Goal: Information Seeking & Learning: Learn about a topic

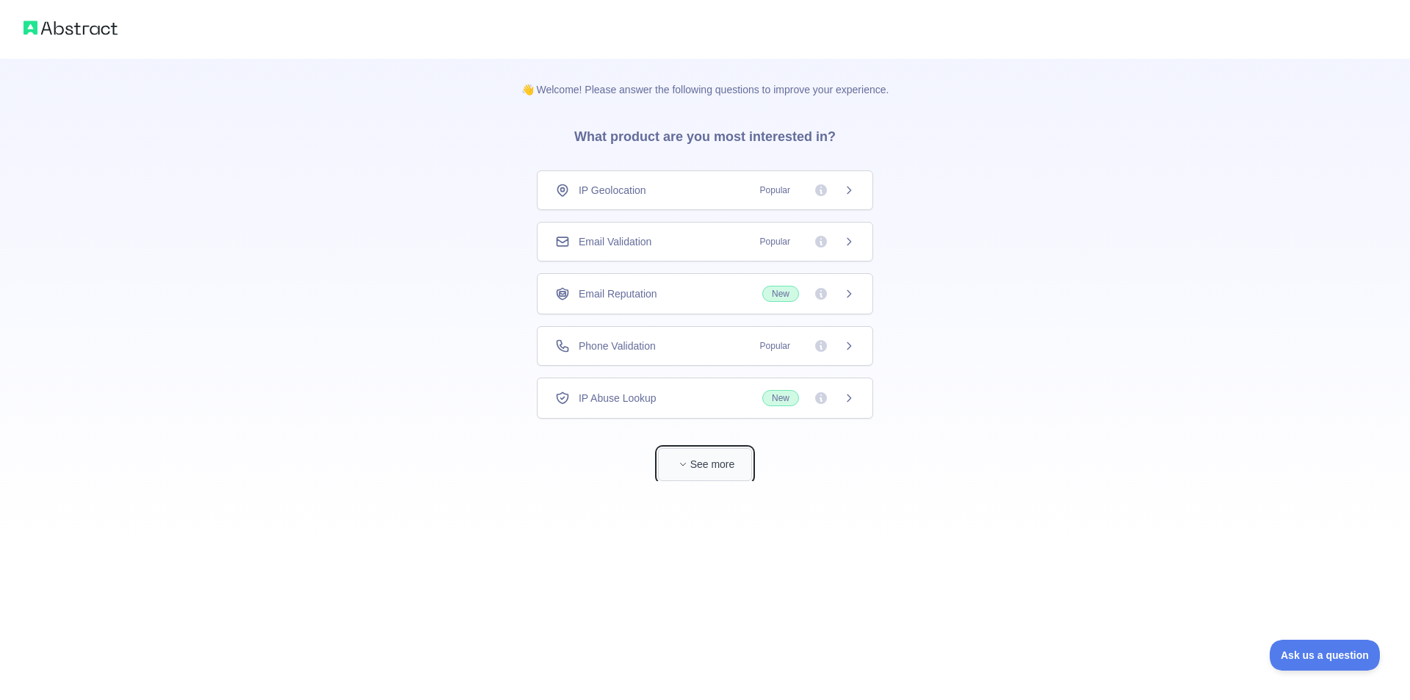
click at [699, 471] on button "See more" at bounding box center [705, 464] width 94 height 33
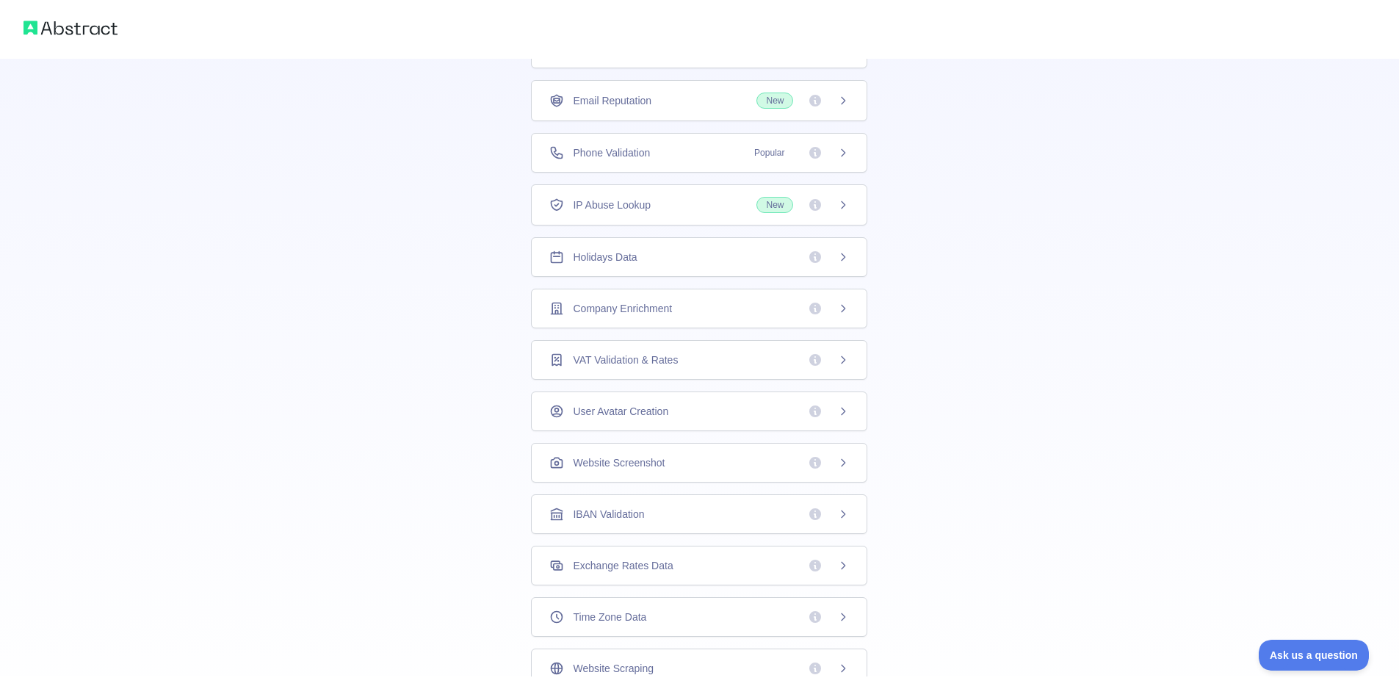
scroll to position [14, 0]
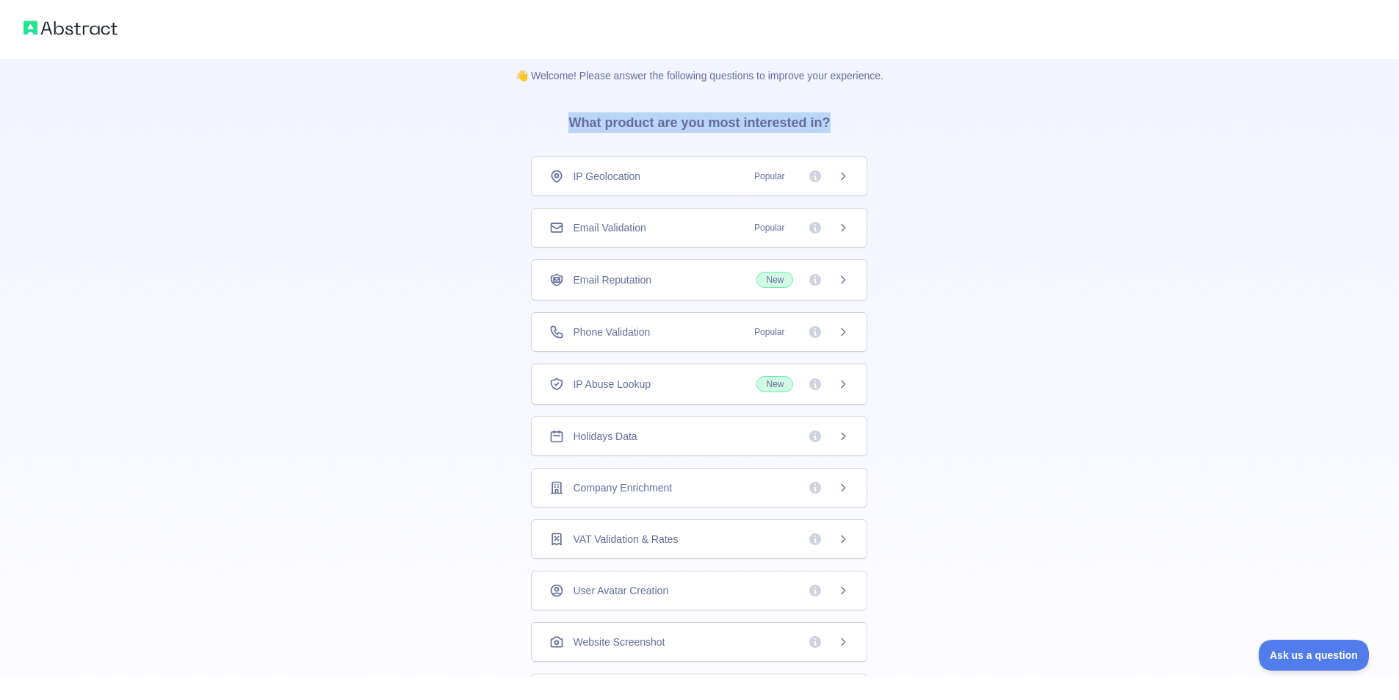
drag, startPoint x: 572, startPoint y: 119, endPoint x: 856, endPoint y: 131, distance: 283.8
click at [856, 131] on div "👋 Welcome! Please answer the following questions to improve your experience. Wh…" at bounding box center [699, 453] width 415 height 817
click at [976, 221] on div "👋 Welcome! Please answer the following questions to improve your experience. Wh…" at bounding box center [699, 453] width 1399 height 934
click at [700, 386] on div "IP Abuse Lookup New" at bounding box center [699, 384] width 300 height 16
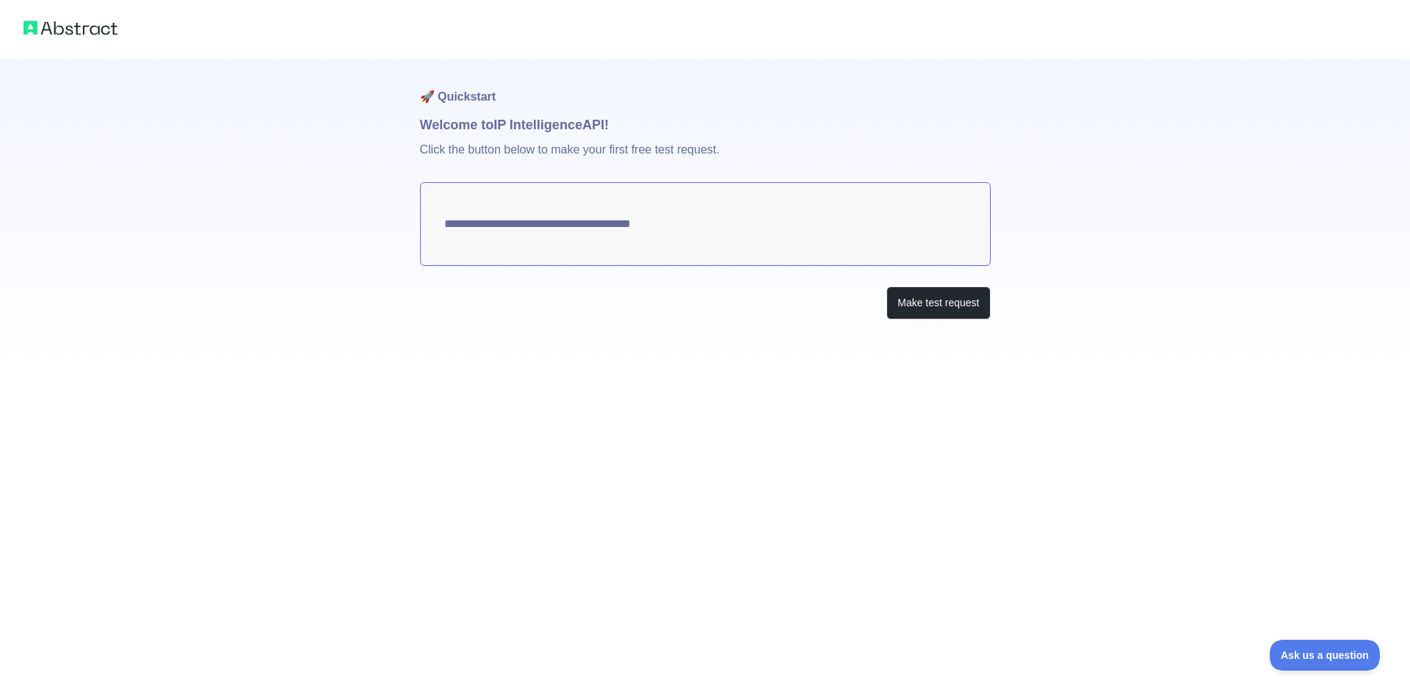
type textarea "**********"
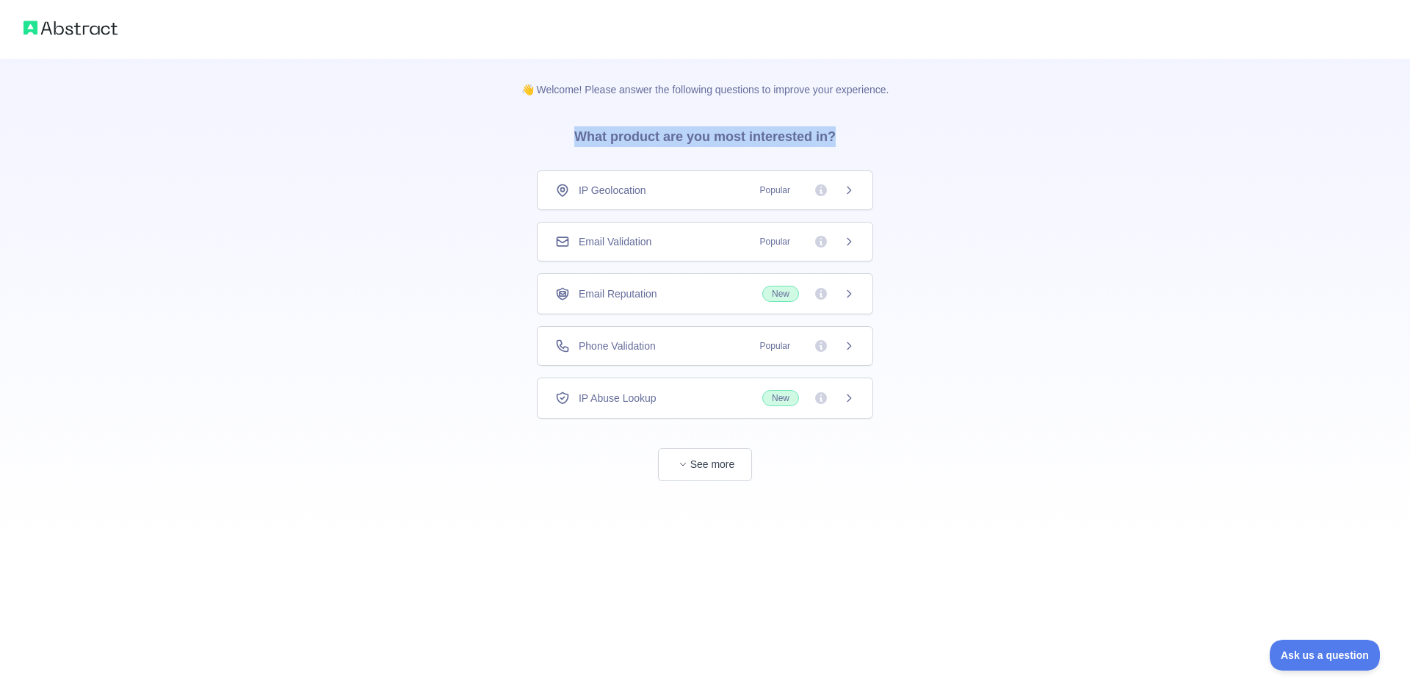
drag, startPoint x: 583, startPoint y: 131, endPoint x: 851, endPoint y: 154, distance: 269.1
click at [851, 154] on h3 "What product are you most interested in?" at bounding box center [705, 133] width 309 height 73
copy h3 "What product are you most interested in?"
click at [693, 247] on div "Email Validation Popular" at bounding box center [705, 241] width 300 height 15
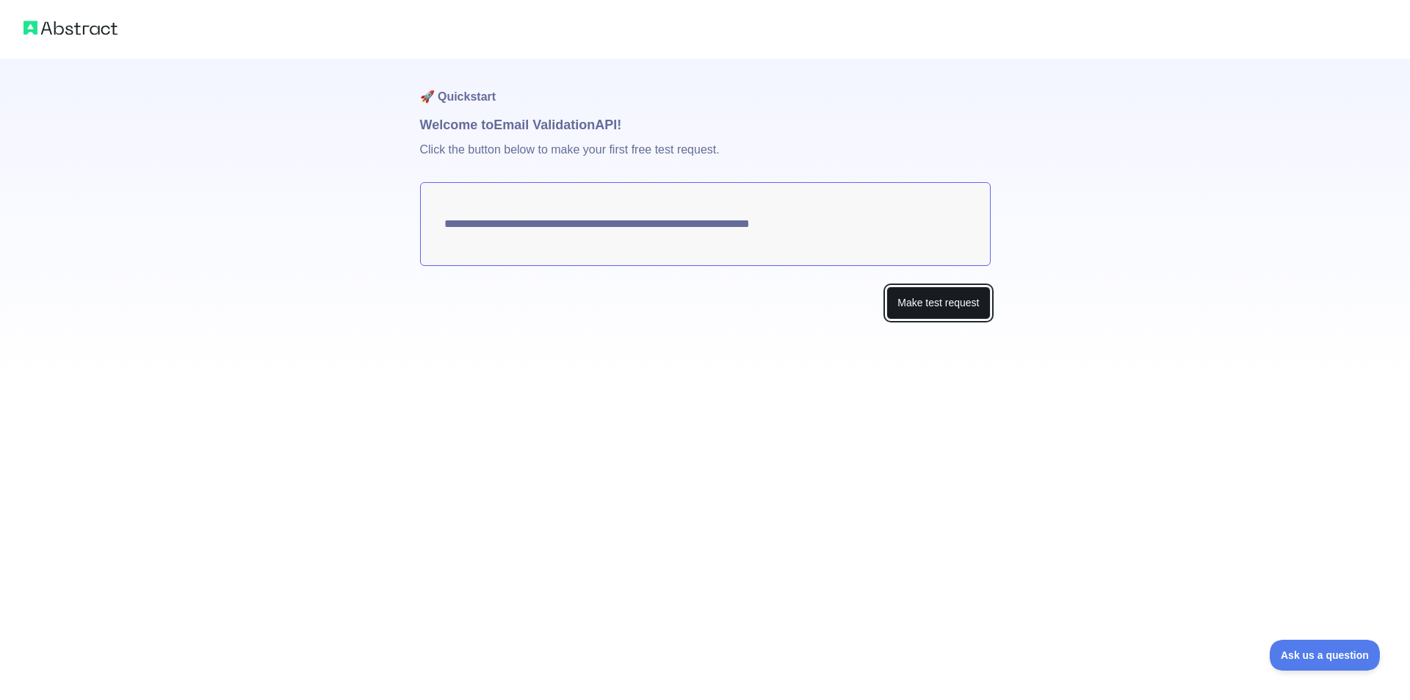
click at [926, 300] on button "Make test request" at bounding box center [939, 303] width 104 height 33
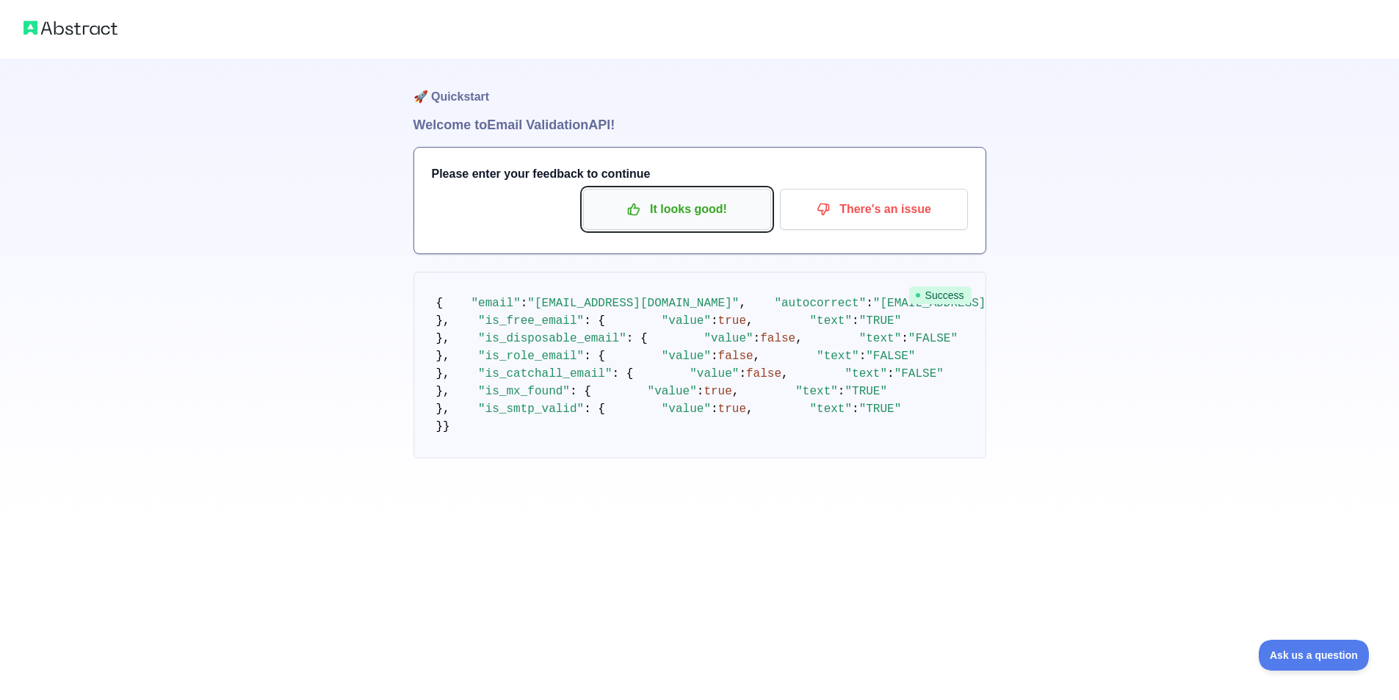
click at [735, 216] on p "It looks good!" at bounding box center [677, 209] width 166 height 25
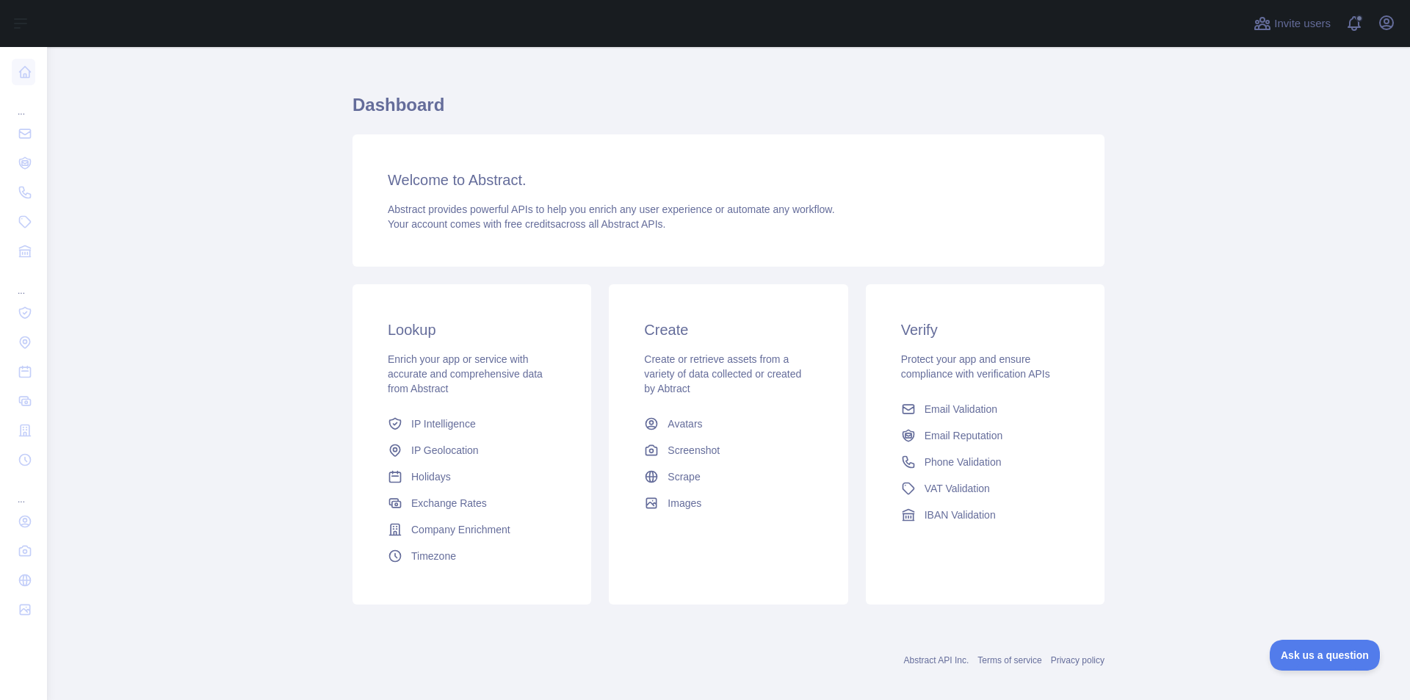
scroll to position [32, 0]
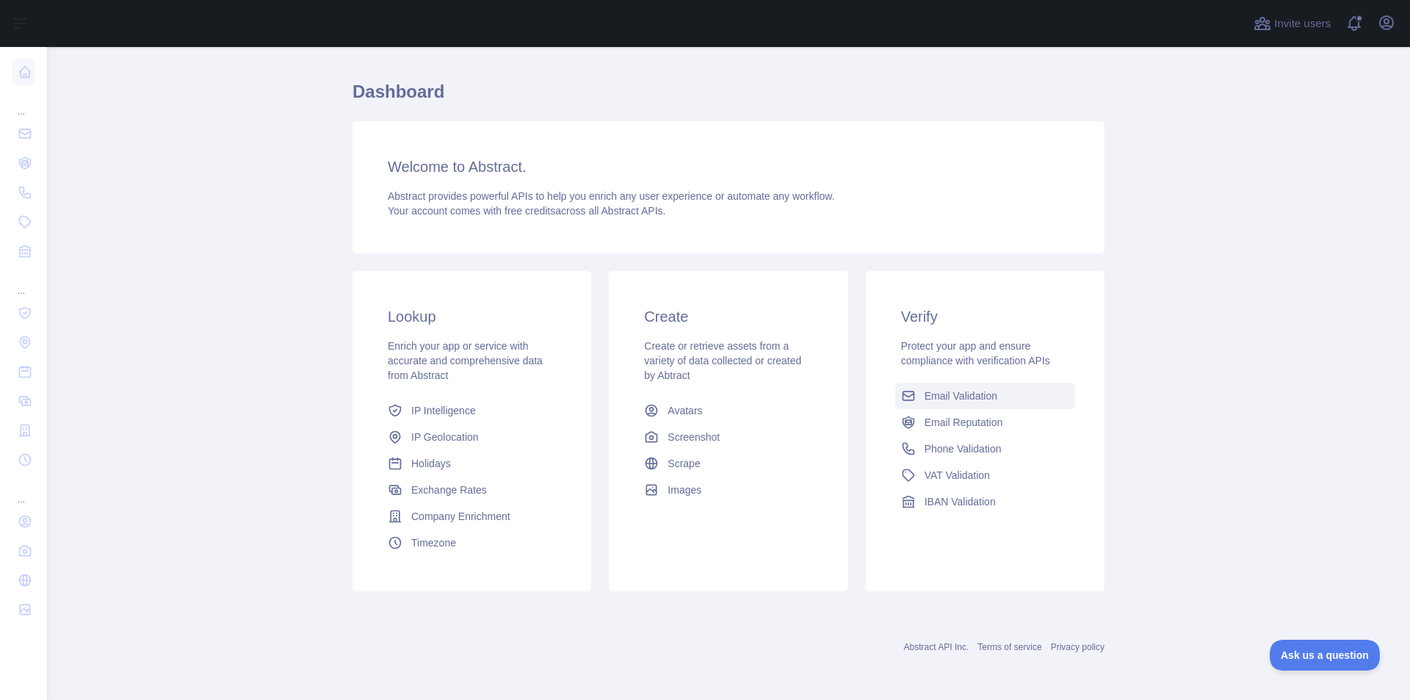
click at [954, 396] on span "Email Validation" at bounding box center [961, 396] width 73 height 15
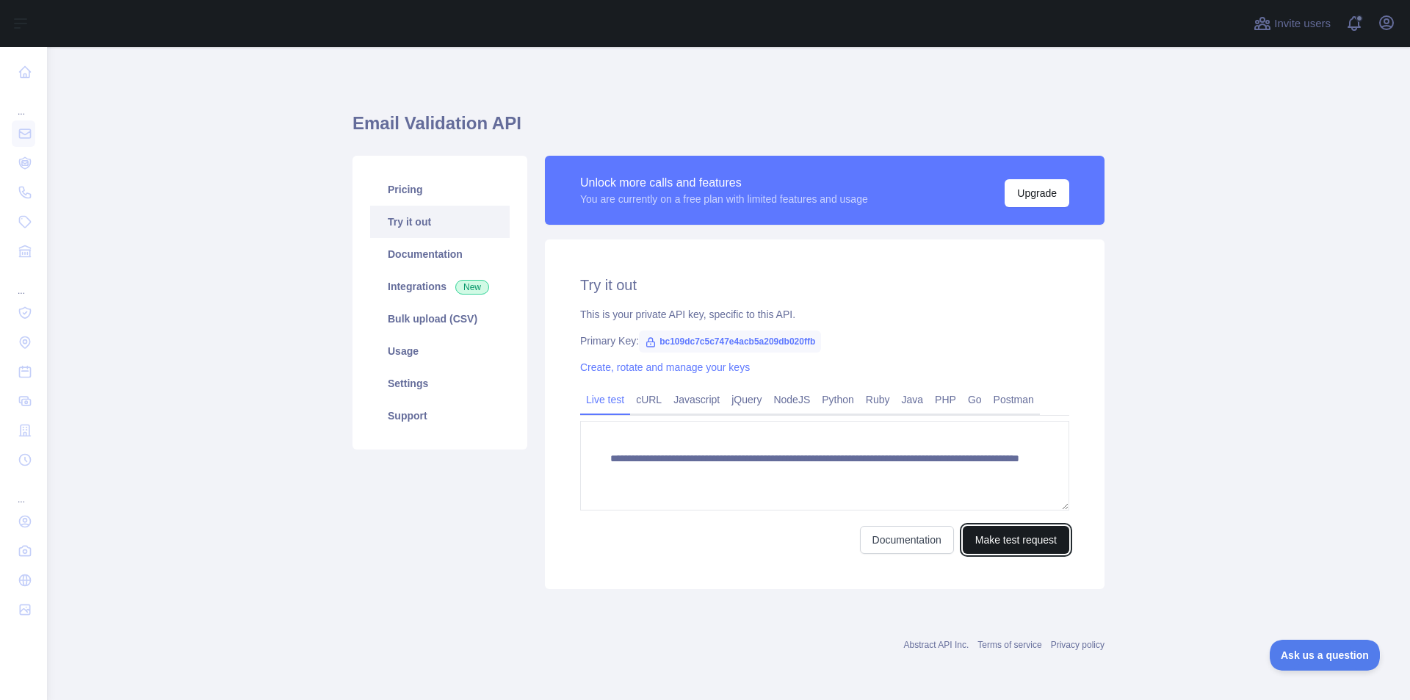
click at [1015, 539] on button "Make test request" at bounding box center [1016, 540] width 107 height 28
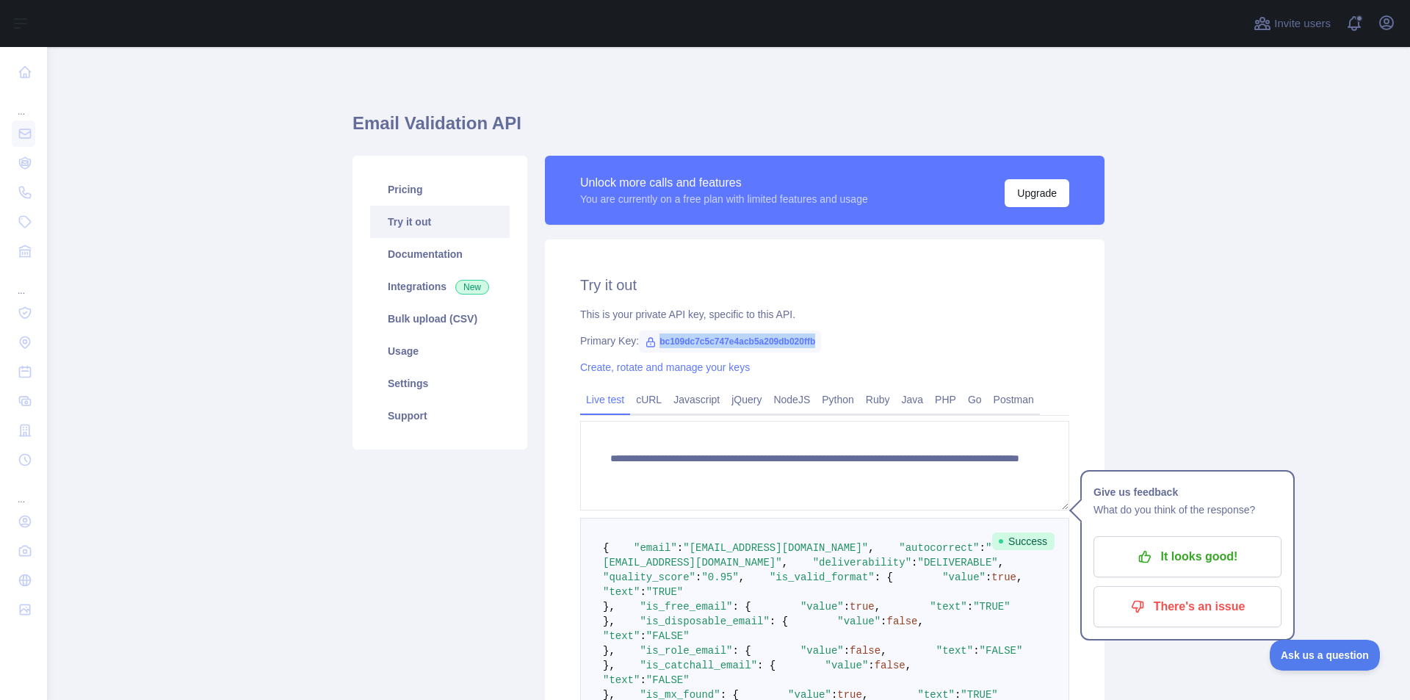
drag, startPoint x: 644, startPoint y: 343, endPoint x: 824, endPoint y: 343, distance: 180.7
click at [824, 343] on div "Primary Key: bc109dc7c5c747e4acb5a209db020ffb" at bounding box center [824, 341] width 489 height 15
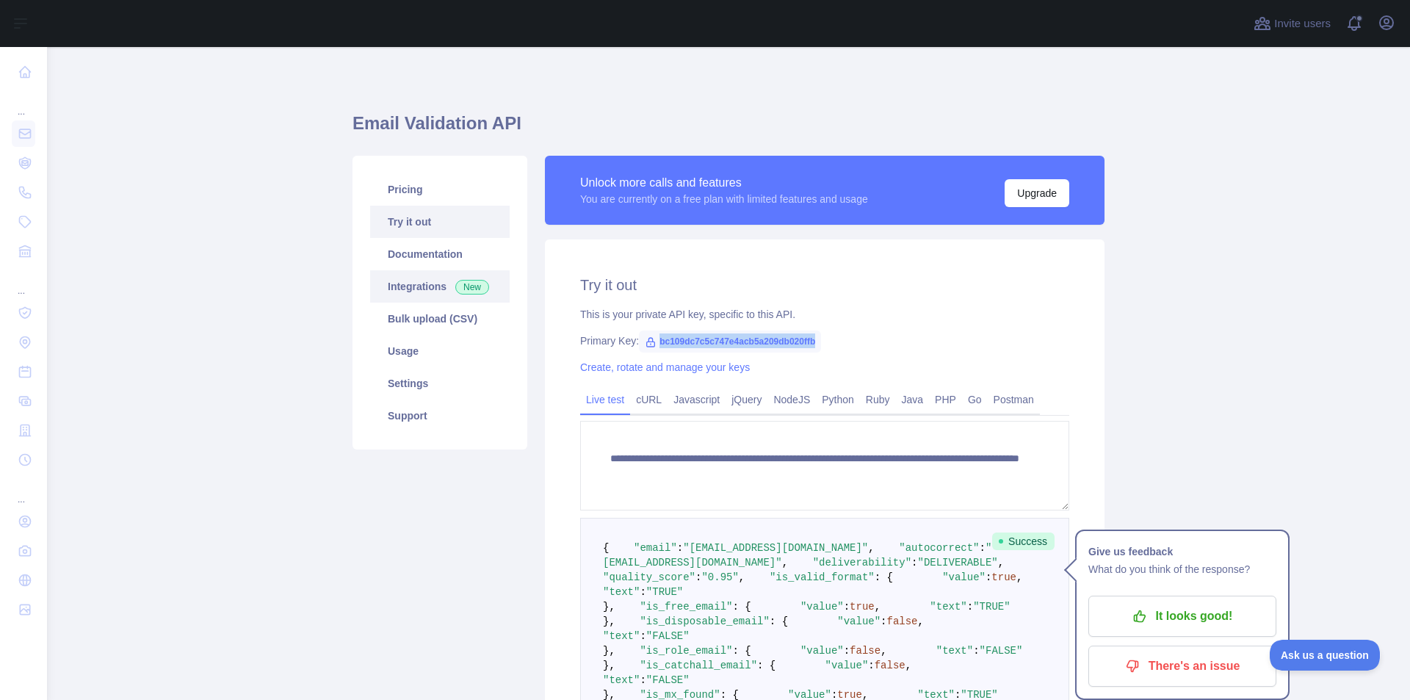
click at [404, 285] on link "Integrations New" at bounding box center [440, 286] width 140 height 32
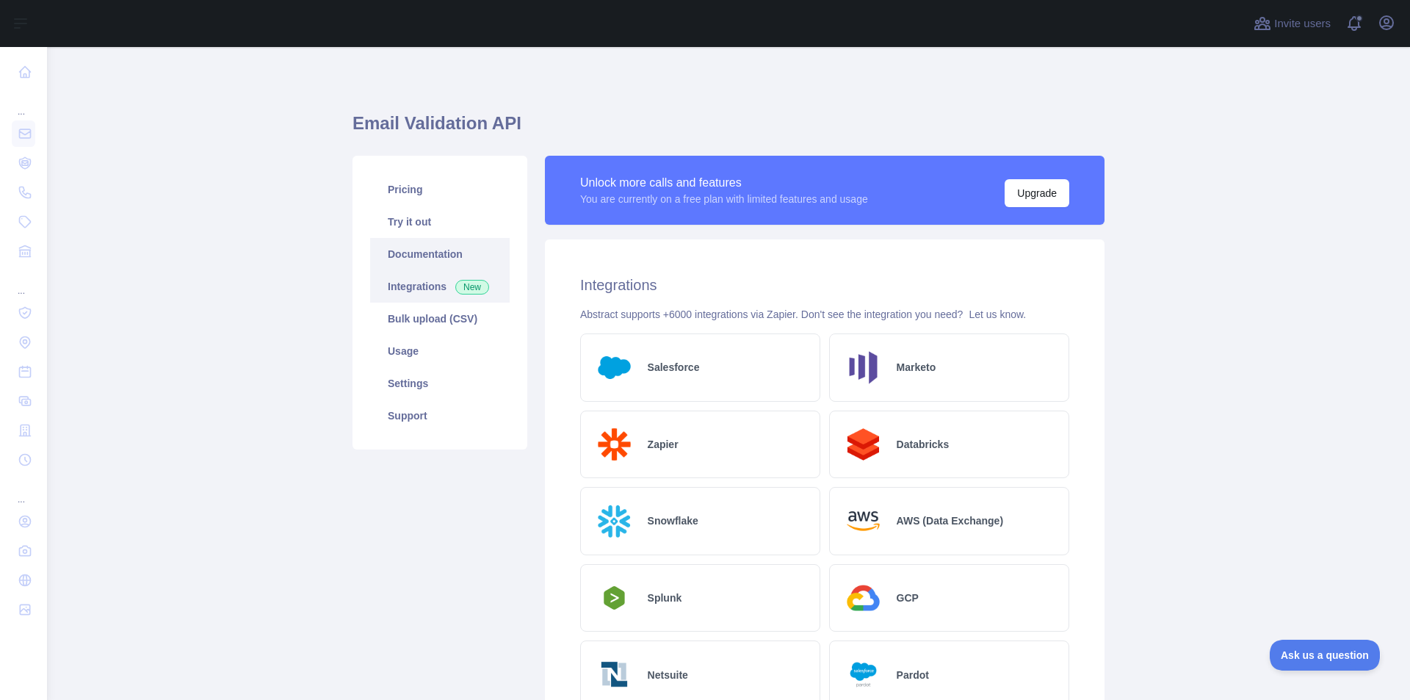
click at [412, 257] on link "Documentation" at bounding box center [440, 254] width 140 height 32
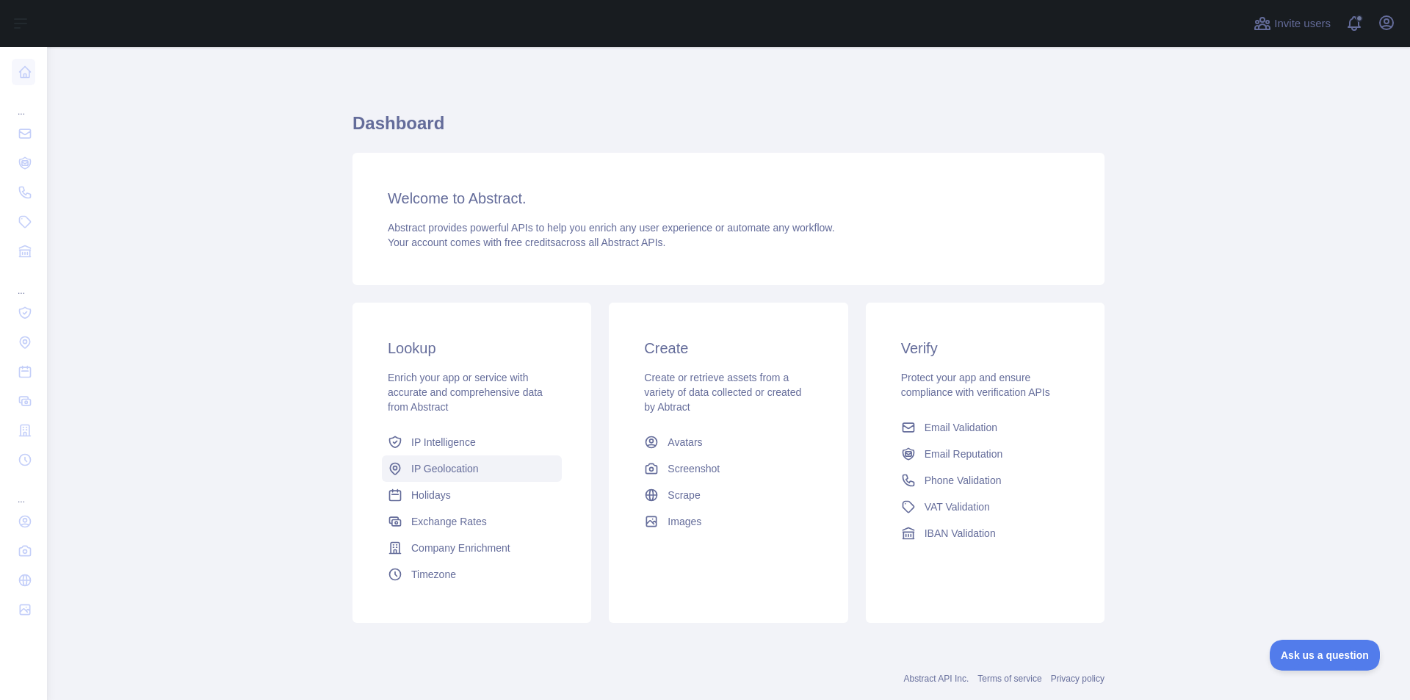
click at [445, 469] on span "IP Geolocation" at bounding box center [445, 468] width 68 height 15
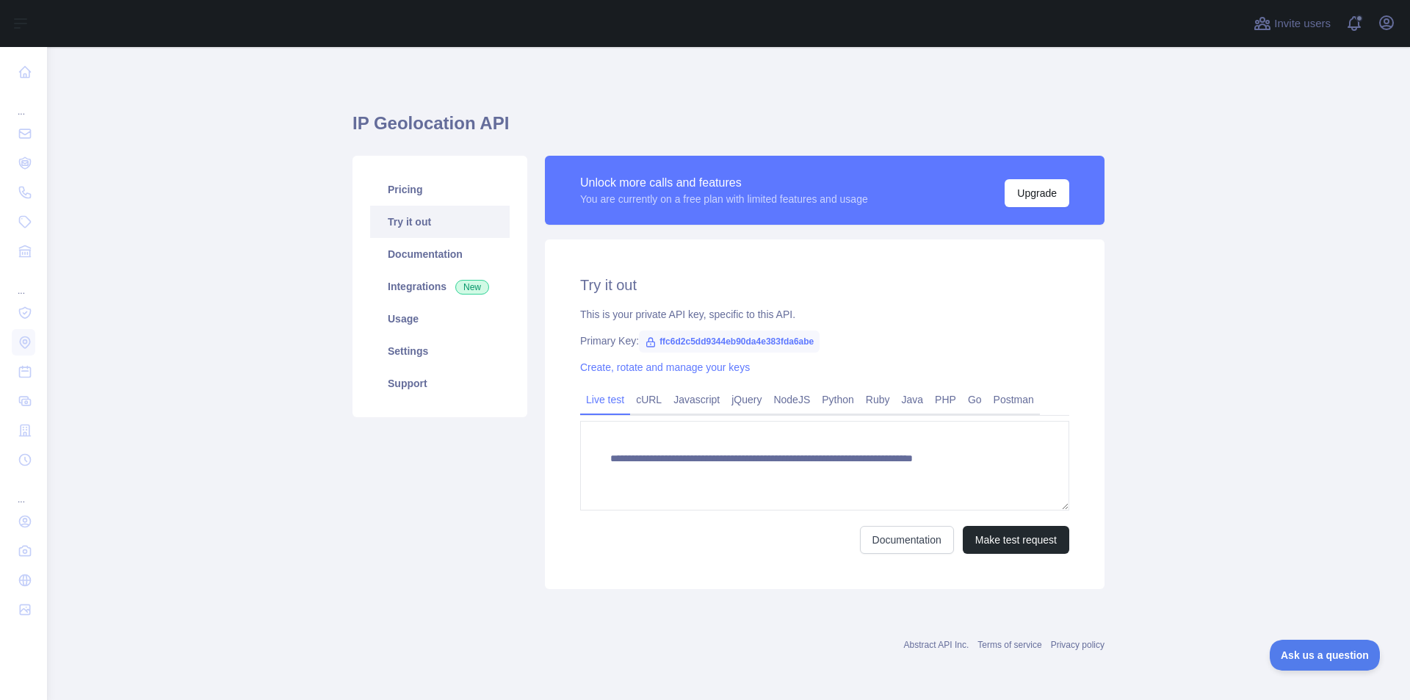
type textarea "**********"
drag, startPoint x: 658, startPoint y: 343, endPoint x: 826, endPoint y: 333, distance: 168.5
click at [826, 333] on div "**********" at bounding box center [825, 414] width 560 height 350
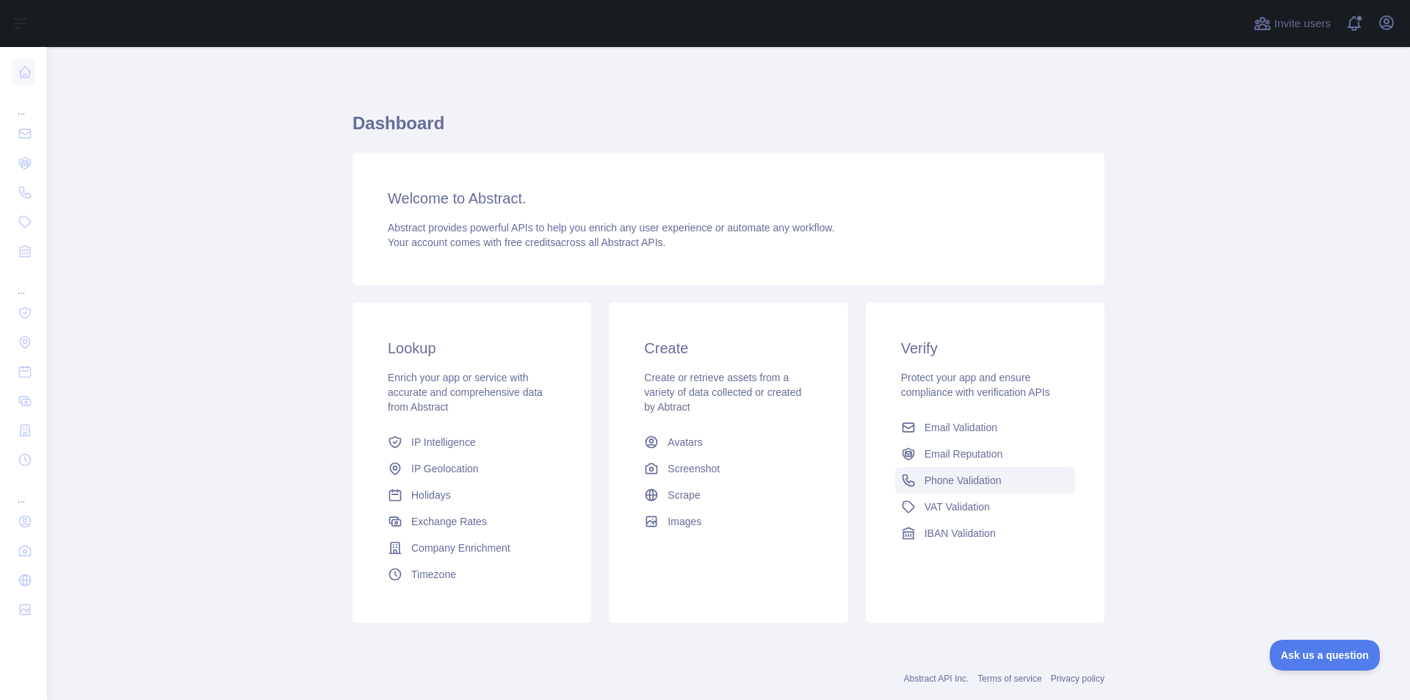
click at [962, 478] on span "Phone Validation" at bounding box center [963, 480] width 77 height 15
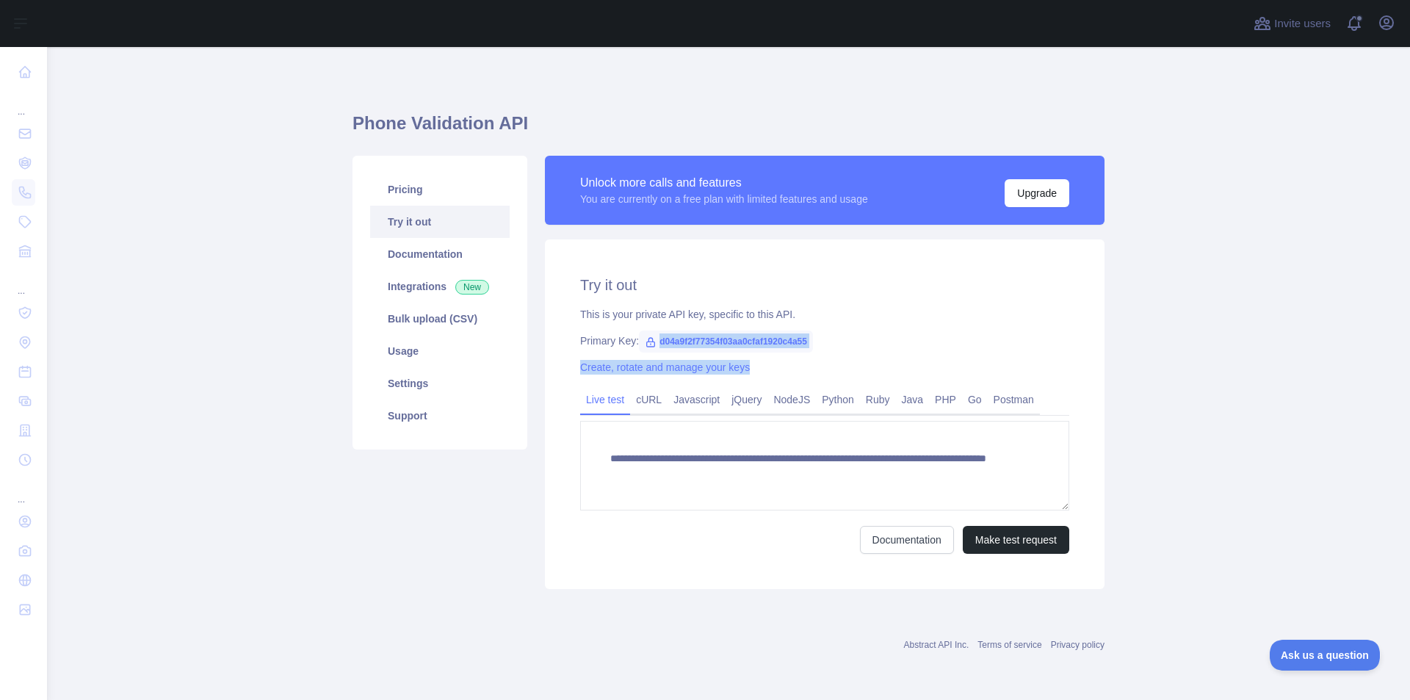
drag, startPoint x: 658, startPoint y: 343, endPoint x: 844, endPoint y: 349, distance: 186.0
click at [844, 349] on div "**********" at bounding box center [825, 414] width 560 height 350
click at [812, 344] on span "d04a9f2f77354f03aa0cfaf1920c4a55" at bounding box center [726, 342] width 174 height 22
copy span "d04a9f2f77354f03aa0cfaf1920c4a55"
click at [648, 341] on icon at bounding box center [651, 342] width 12 height 12
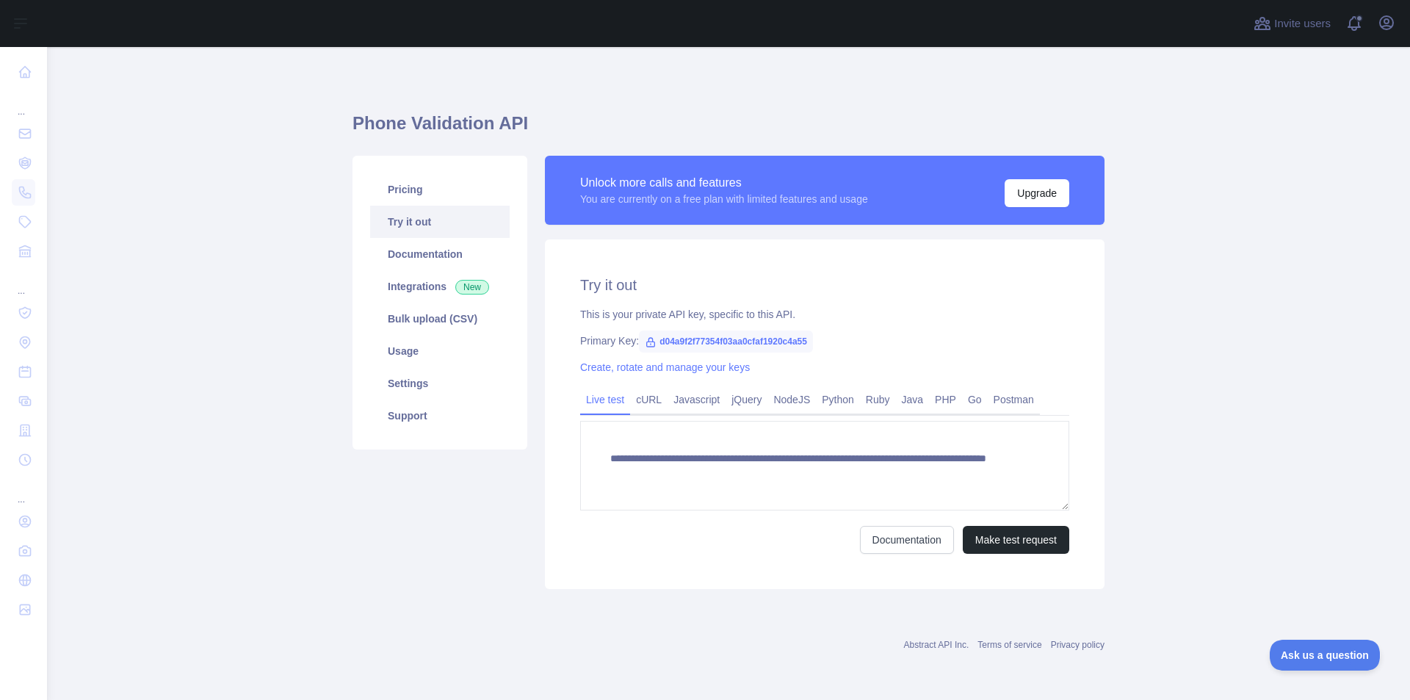
click at [649, 343] on icon at bounding box center [651, 342] width 12 height 12
copy span "d04a9f2f77354f03aa0cfaf1920c4a55"
click at [1383, 26] on icon "button" at bounding box center [1386, 22] width 13 height 13
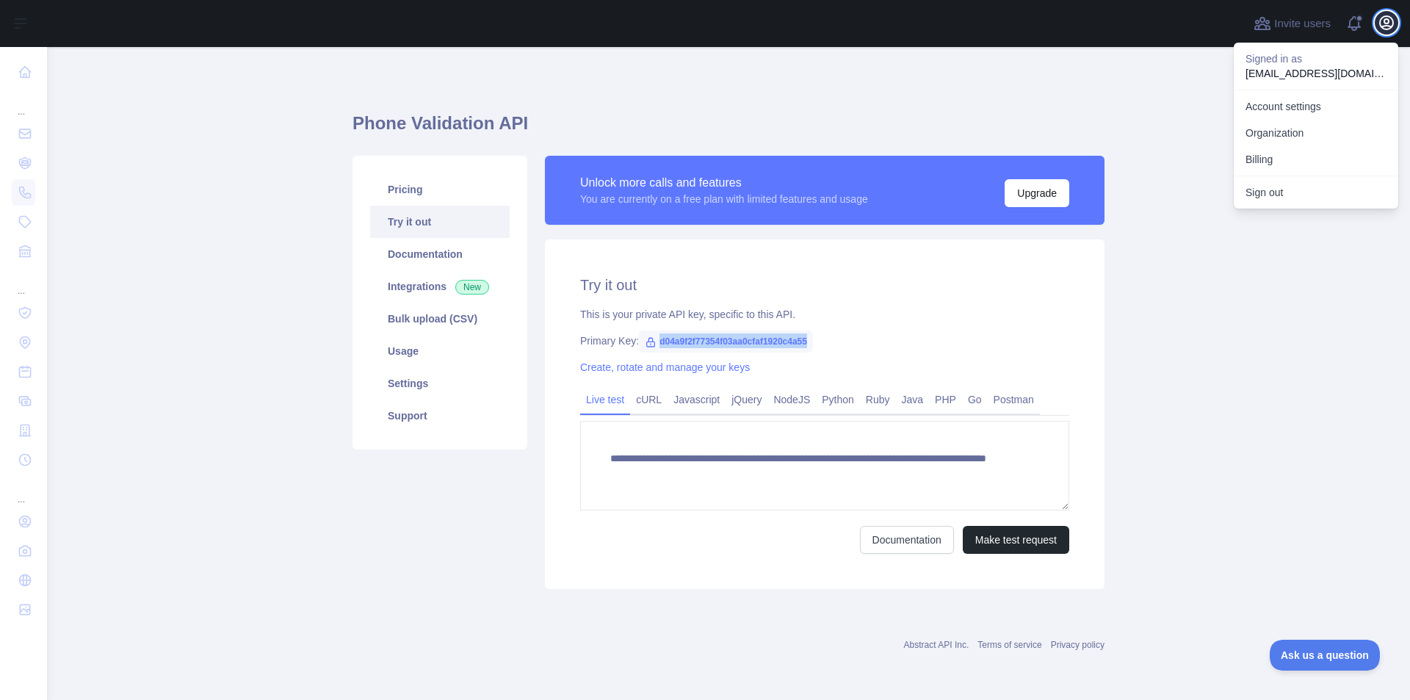
click at [1383, 26] on icon "button" at bounding box center [1386, 22] width 13 height 13
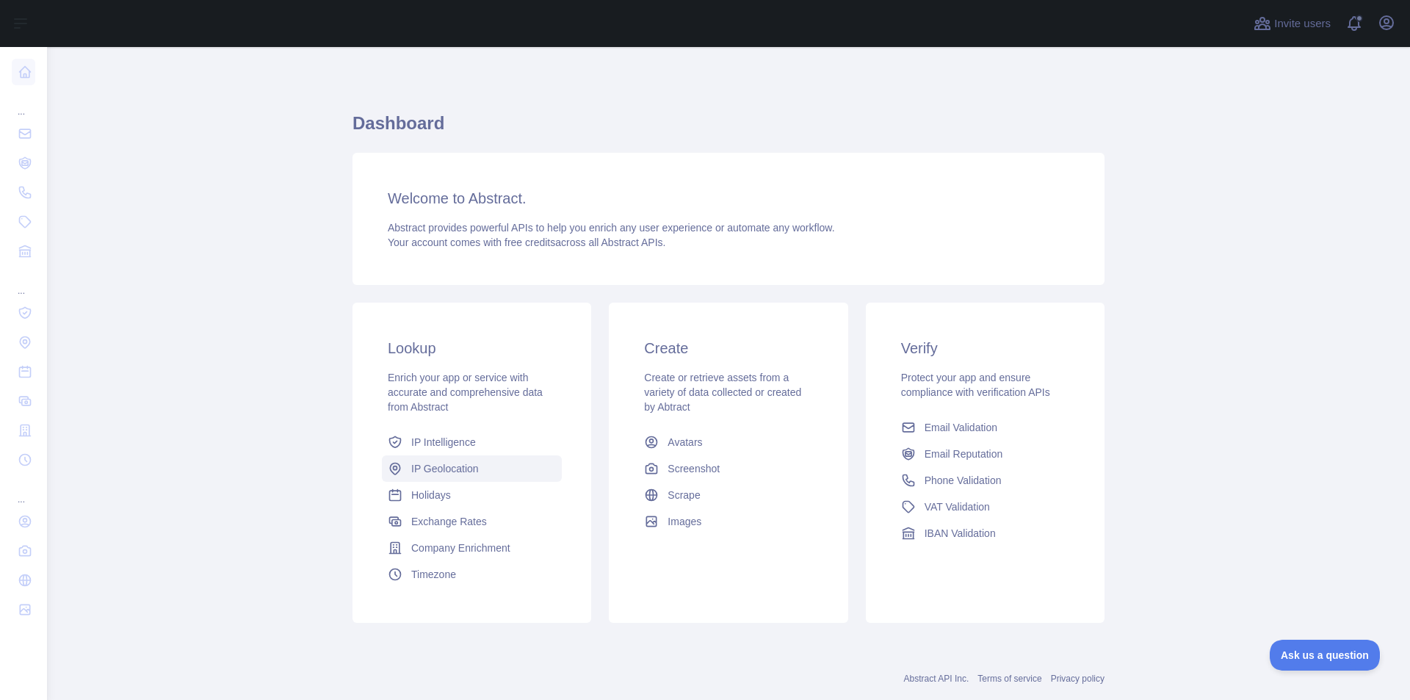
click at [449, 471] on span "IP Geolocation" at bounding box center [445, 468] width 68 height 15
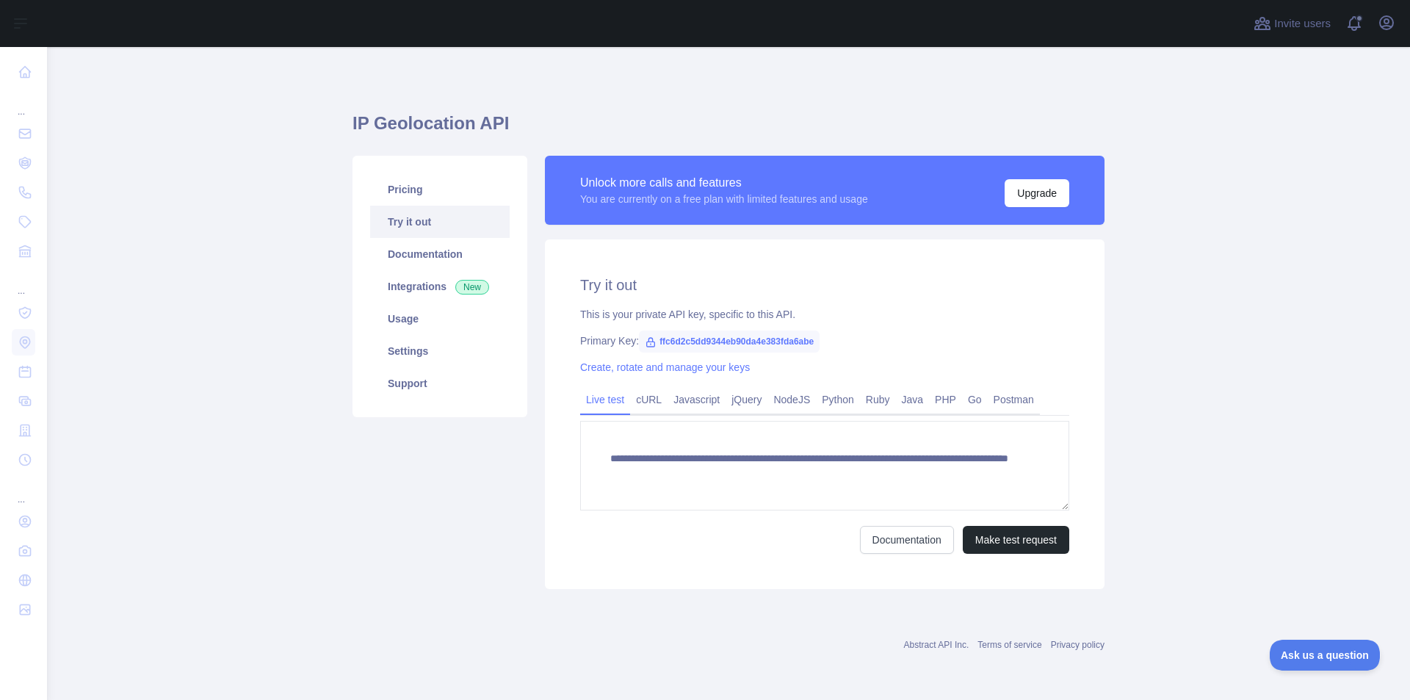
click at [651, 344] on icon at bounding box center [651, 342] width 12 height 12
drag, startPoint x: 644, startPoint y: 343, endPoint x: 814, endPoint y: 350, distance: 170.6
click at [814, 350] on span "ffc6d2c5dd9344eb90da4e383fda6abe" at bounding box center [729, 342] width 181 height 22
copy span "ffc6d2c5dd9344eb90da4e383fda6abe"
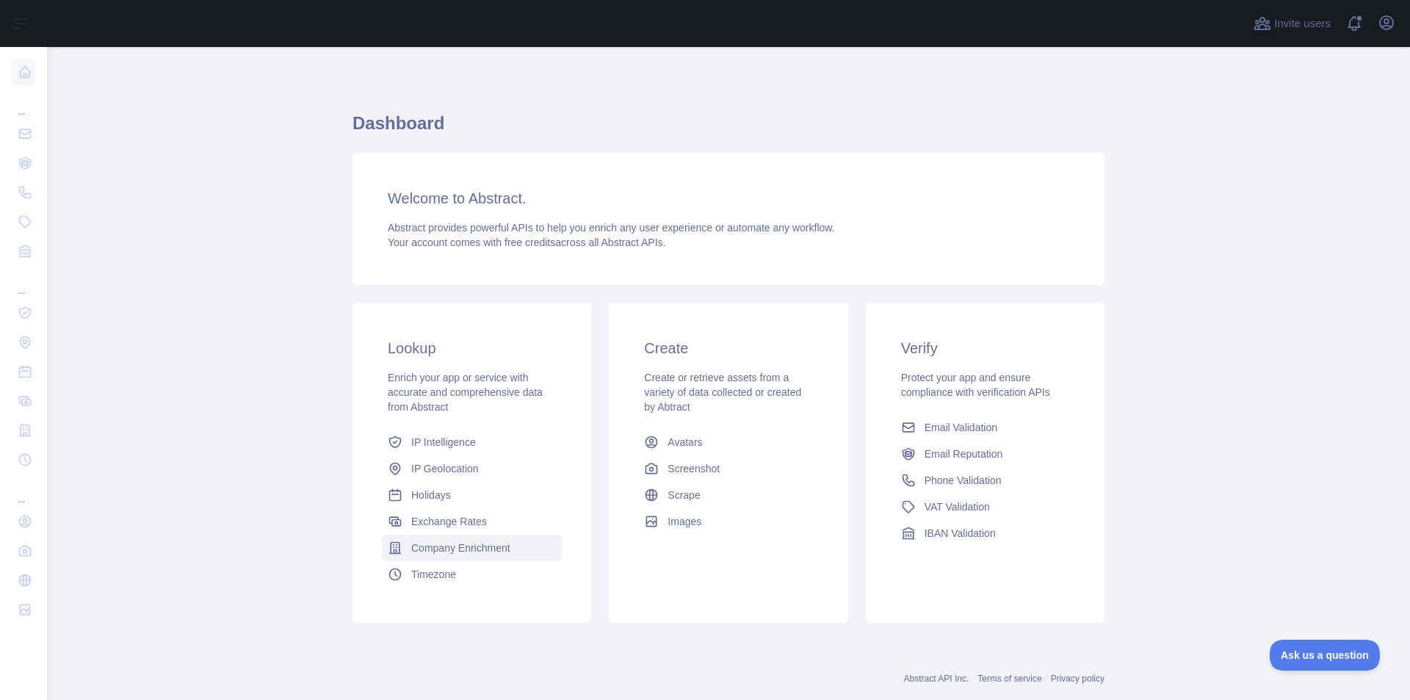
click at [472, 552] on span "Company Enrichment" at bounding box center [460, 548] width 99 height 15
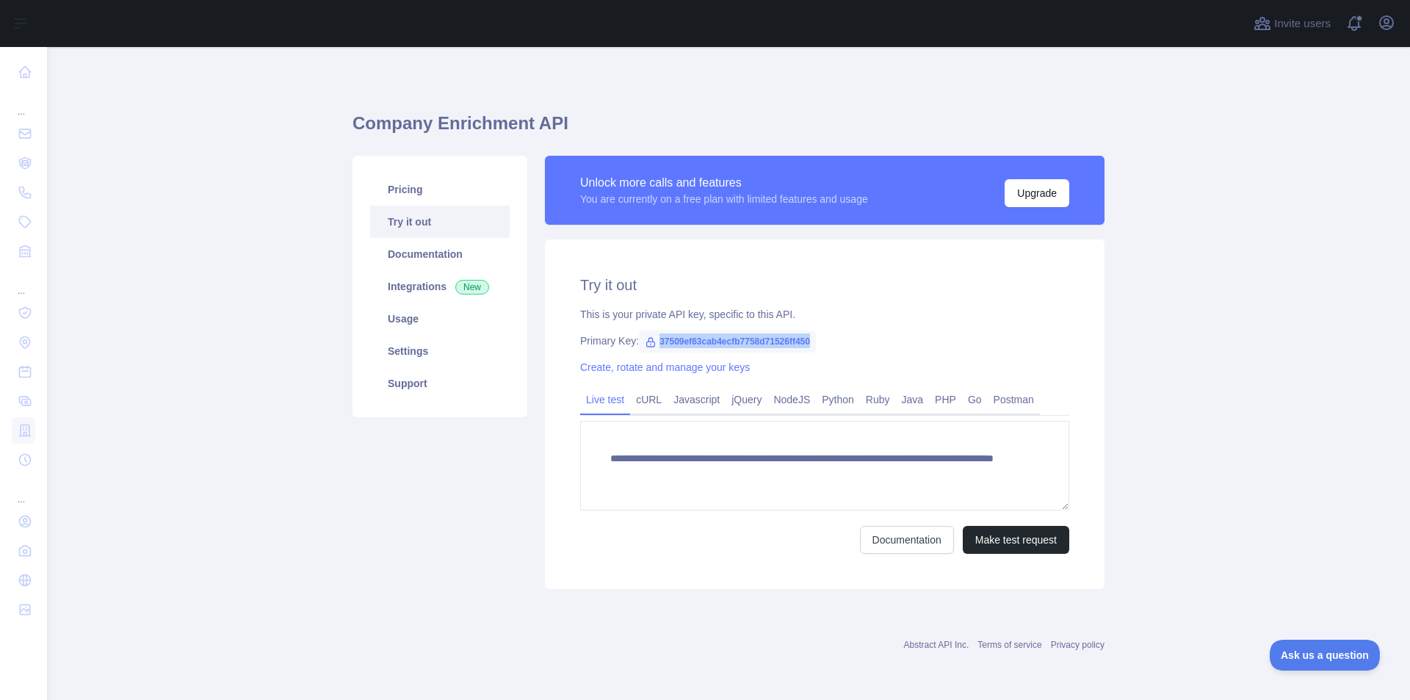
drag, startPoint x: 657, startPoint y: 344, endPoint x: 835, endPoint y: 345, distance: 178.5
click at [835, 345] on div "Primary Key: 37509ef63cab4ecfb7758d71526ff450" at bounding box center [824, 341] width 489 height 15
copy span "37509ef63cab4ecfb7758d71526ff450"
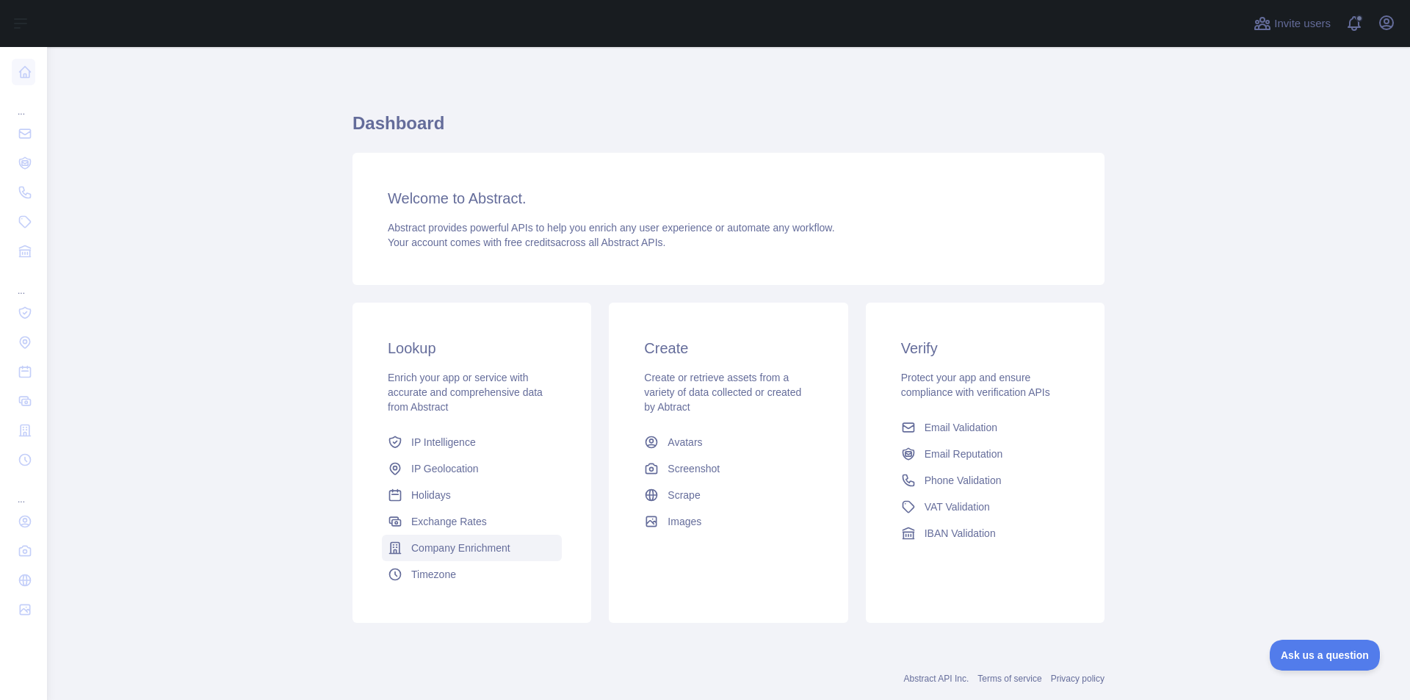
click at [481, 547] on span "Company Enrichment" at bounding box center [460, 548] width 99 height 15
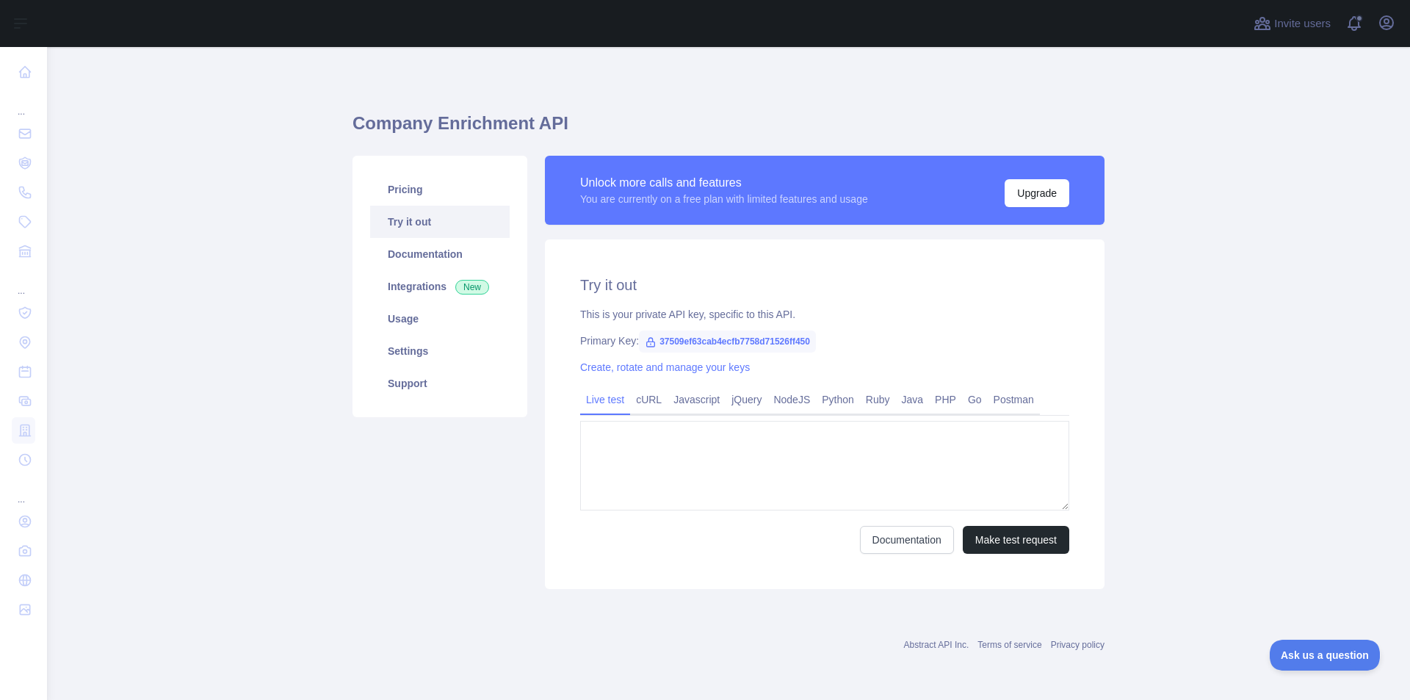
type textarea "**********"
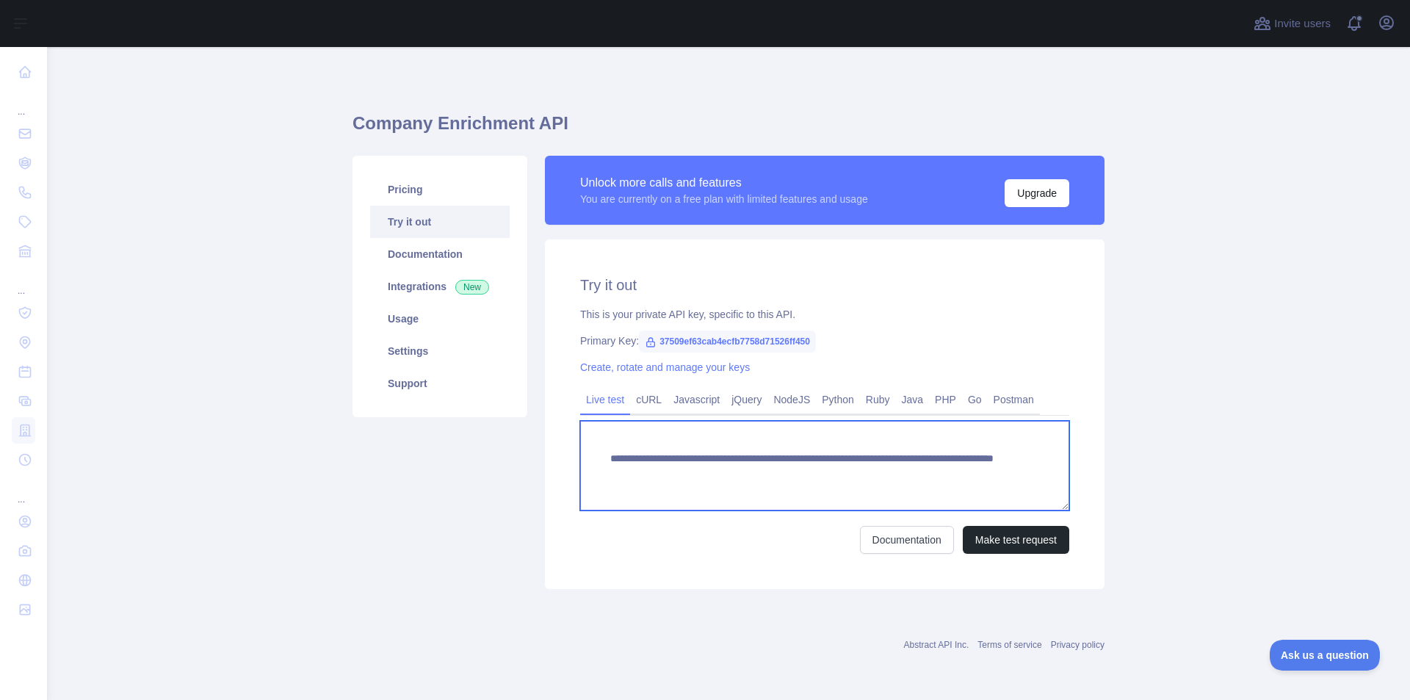
drag, startPoint x: 609, startPoint y: 460, endPoint x: 948, endPoint y: 482, distance: 339.4
click at [948, 482] on textarea "**********" at bounding box center [824, 466] width 489 height 90
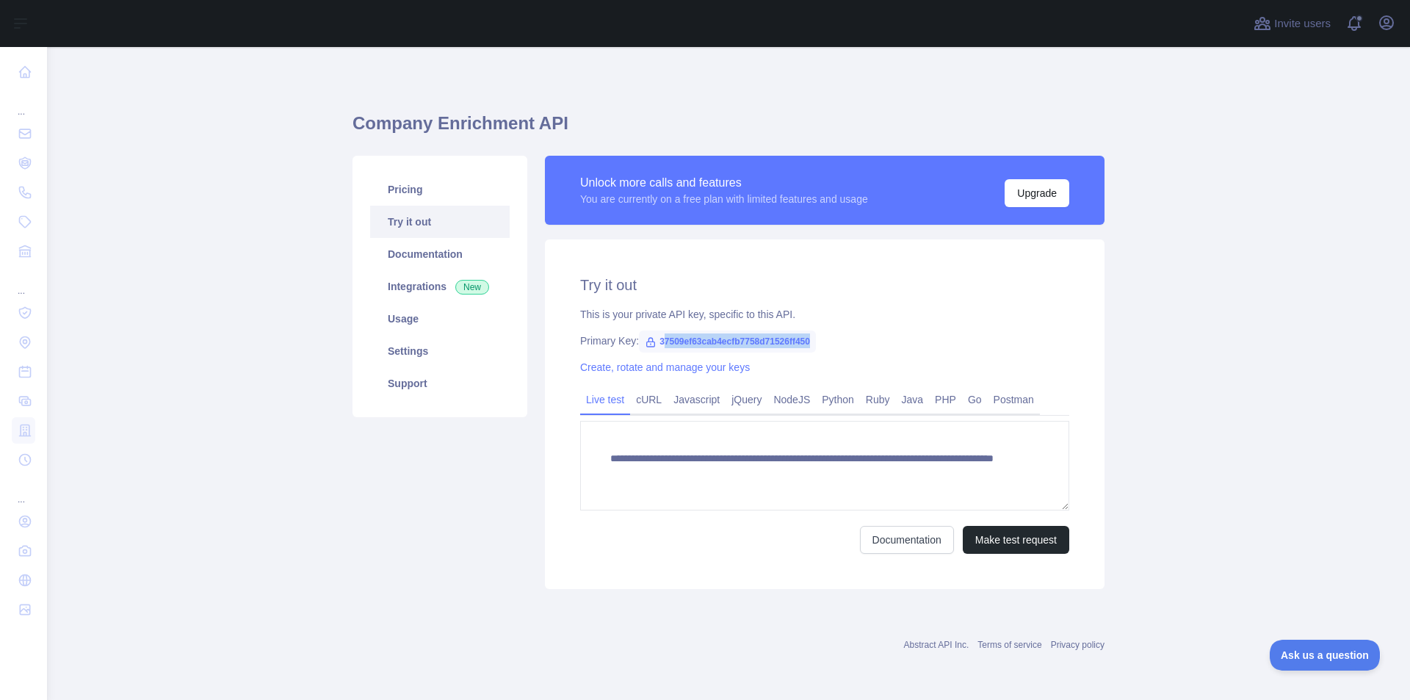
drag, startPoint x: 666, startPoint y: 342, endPoint x: 826, endPoint y: 347, distance: 160.9
click at [826, 347] on div "Primary Key: 37509ef63cab4ecfb7758d71526ff450" at bounding box center [824, 341] width 489 height 15
click at [652, 338] on icon at bounding box center [651, 342] width 12 height 12
drag, startPoint x: 657, startPoint y: 342, endPoint x: 825, endPoint y: 341, distance: 168.2
click at [825, 341] on div "Primary Key: 37509ef63cab4ecfb7758d71526ff450" at bounding box center [824, 341] width 489 height 15
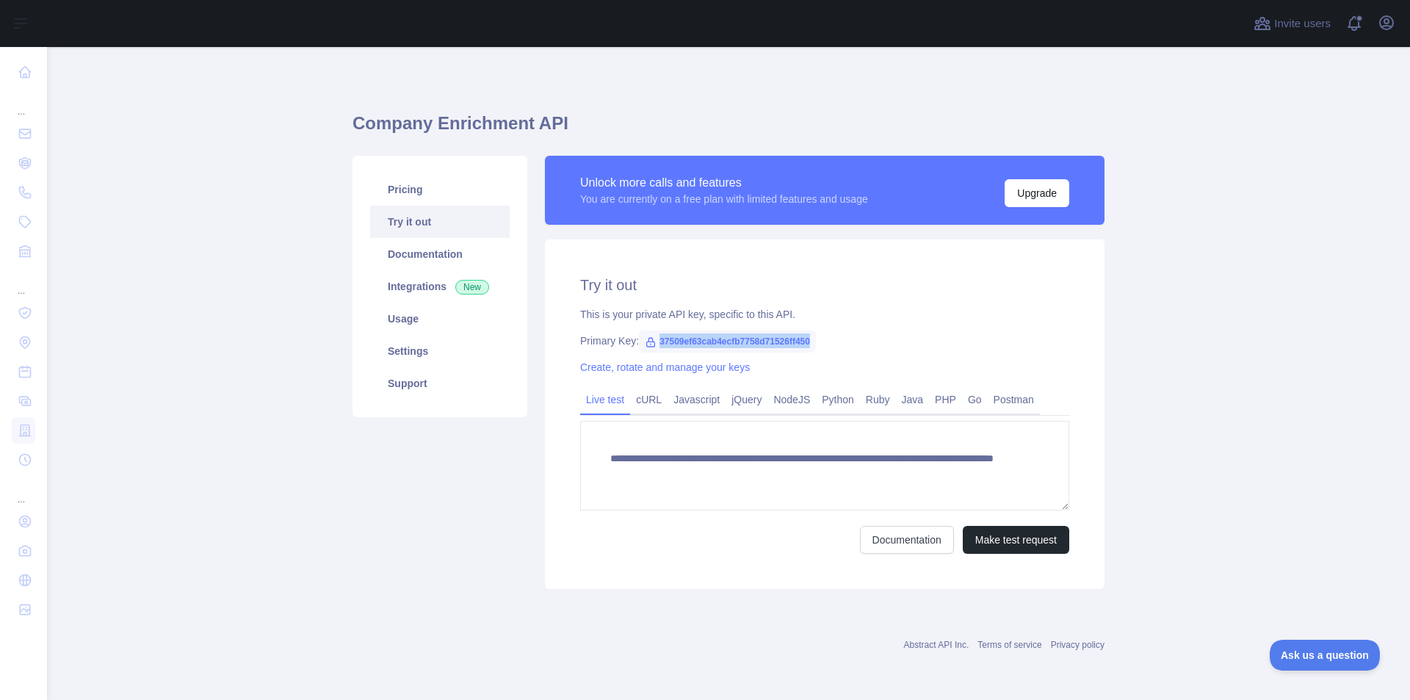
copy span "37509ef63cab4ecfb7758d71526ff450"
